Goal: Find contact information: Find contact information

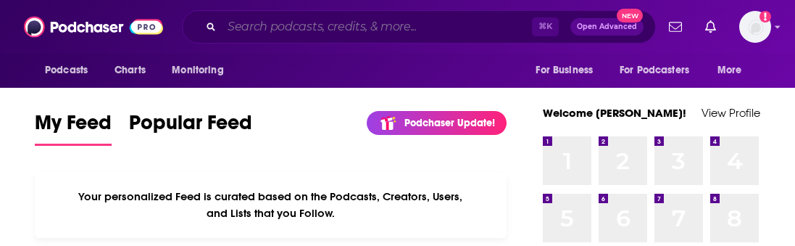
click at [323, 20] on input "Search podcasts, credits, & more..." at bounding box center [377, 26] width 310 height 23
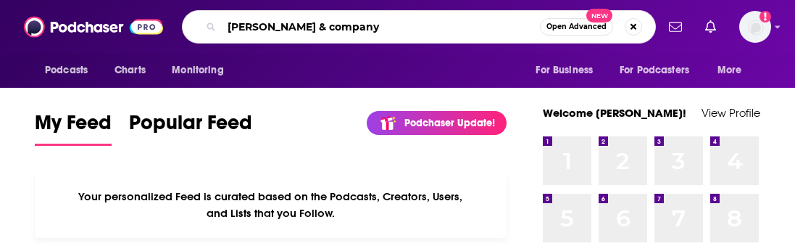
type input "[PERSON_NAME] & company"
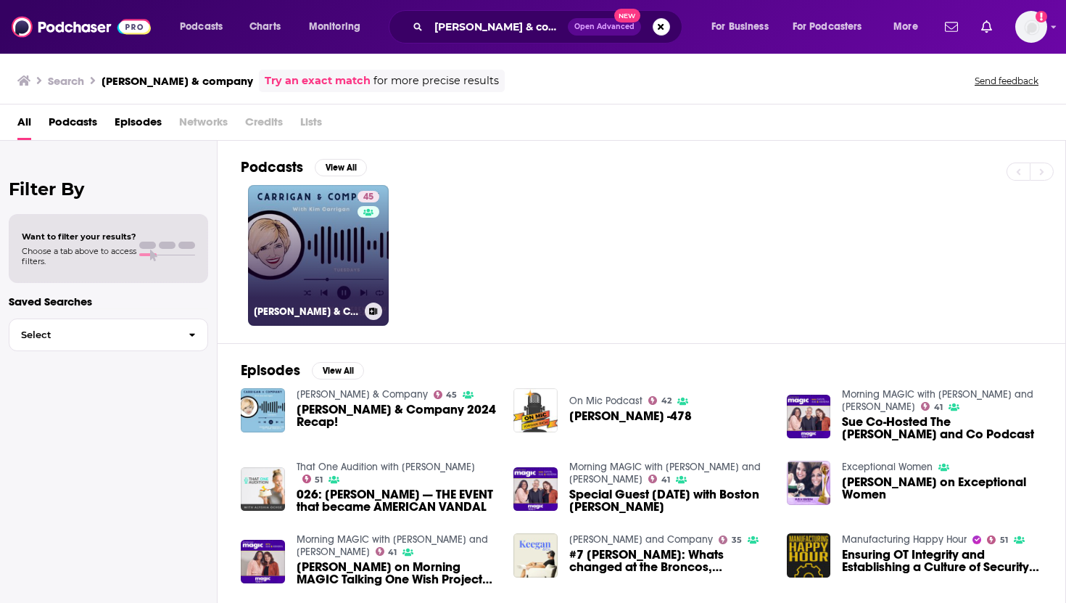
click at [321, 204] on link "45 [PERSON_NAME] & Company" at bounding box center [318, 255] width 141 height 141
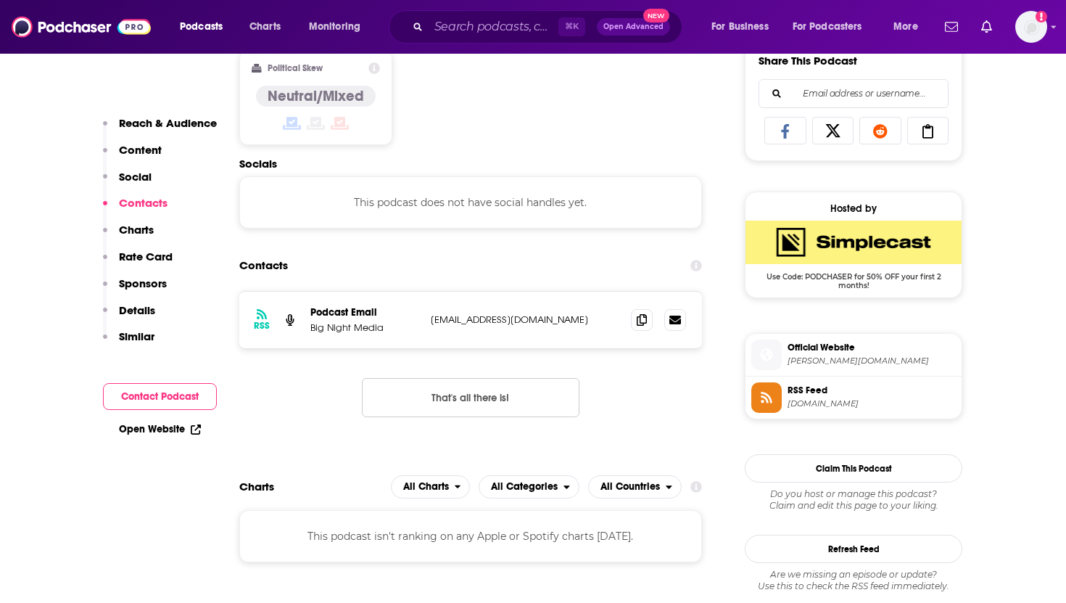
scroll to position [933, 0]
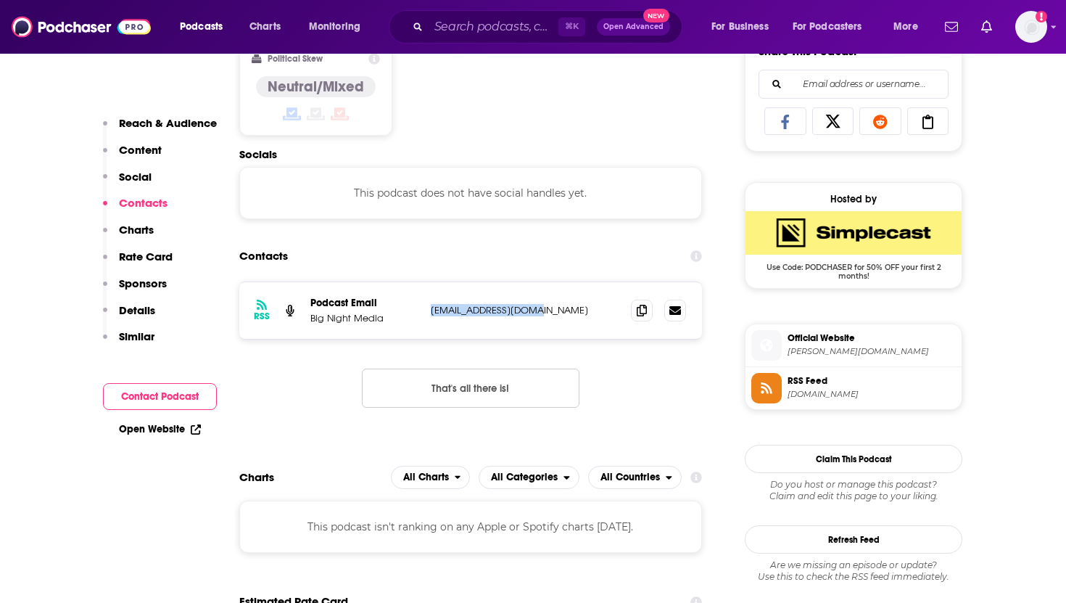
drag, startPoint x: 544, startPoint y: 314, endPoint x: 429, endPoint y: 317, distance: 114.6
click at [429, 245] on div "RSS Podcast Email Big Night Media [EMAIL_ADDRESS][DOMAIN_NAME] [PERSON_NAME][EM…" at bounding box center [470, 310] width 463 height 57
copy p "[EMAIL_ADDRESS][DOMAIN_NAME]"
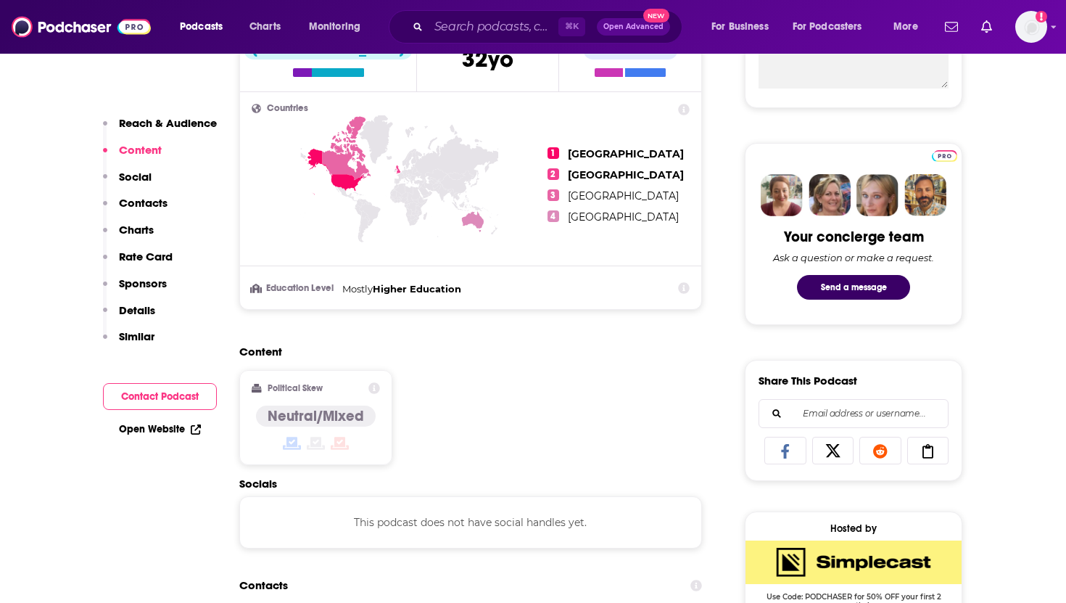
scroll to position [0, 0]
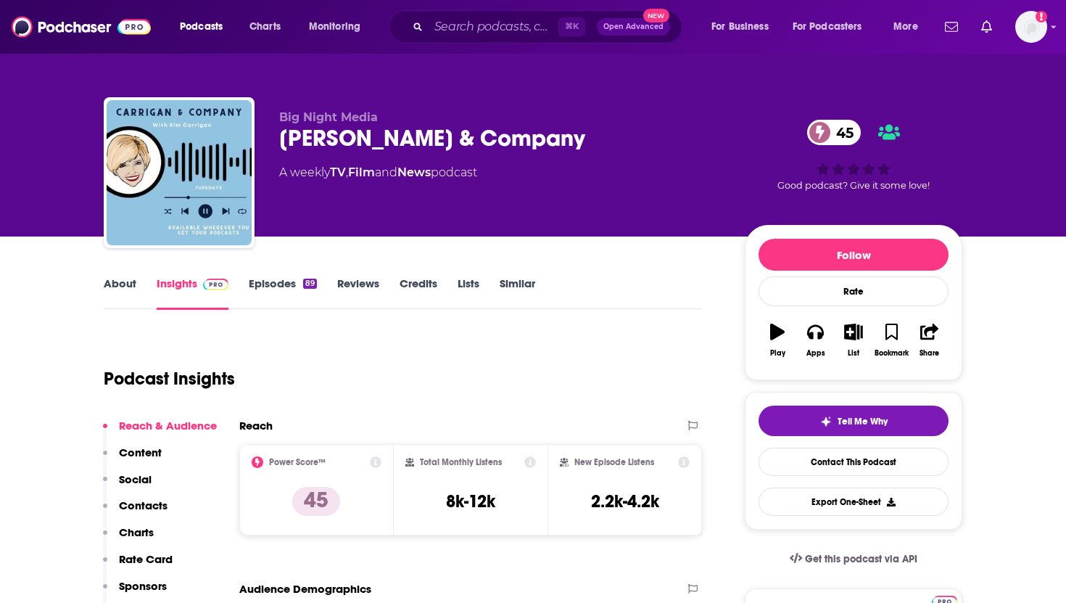
click at [123, 245] on link "About" at bounding box center [120, 292] width 33 height 33
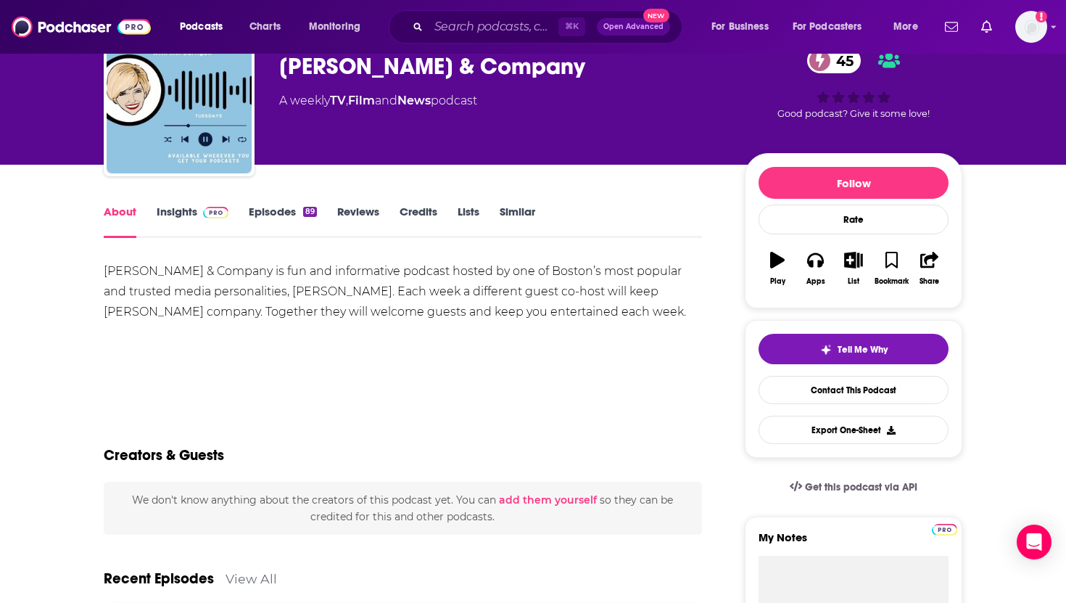
scroll to position [20, 0]
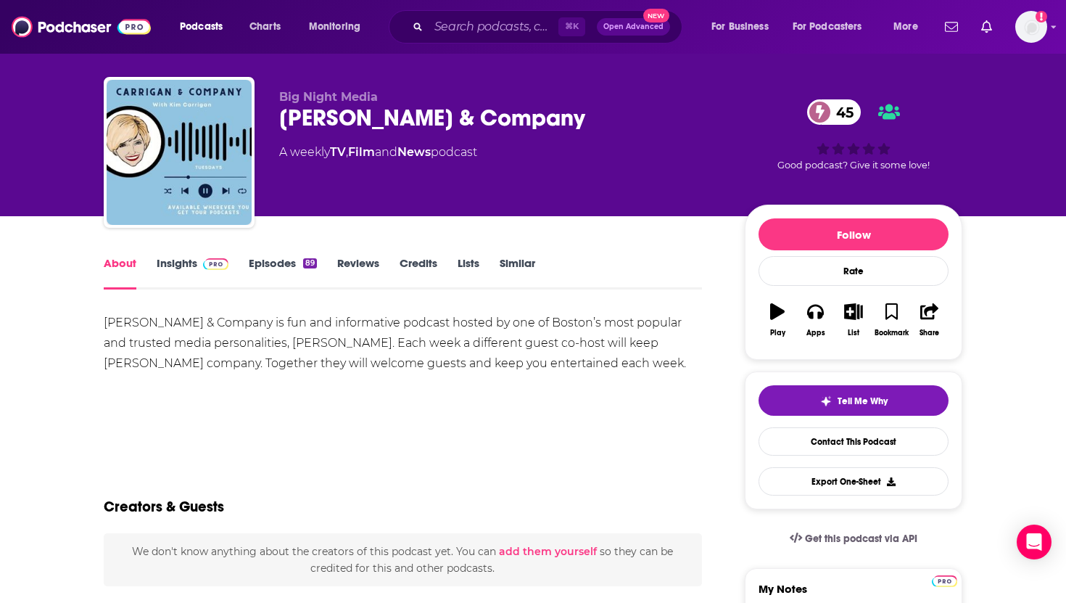
click at [175, 245] on link "Insights" at bounding box center [193, 272] width 72 height 33
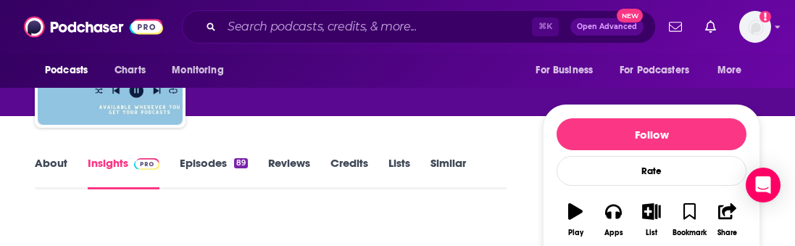
scroll to position [229, 0]
